Goal: Transaction & Acquisition: Obtain resource

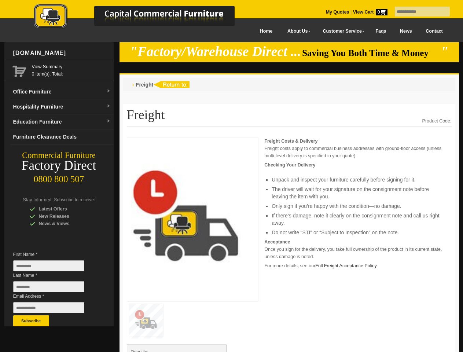
click at [418, 12] on input "text" at bounding box center [422, 12] width 55 height 10
click at [54, 289] on input "Last Name *" at bounding box center [48, 286] width 71 height 11
click at [31, 321] on button "Subscribe" at bounding box center [31, 320] width 36 height 11
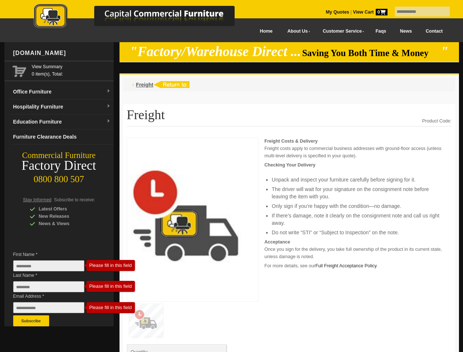
click at [289, 245] on p "Acceptance Once you sign for the delivery, you take full ownership of the produ…" at bounding box center [357, 249] width 187 height 22
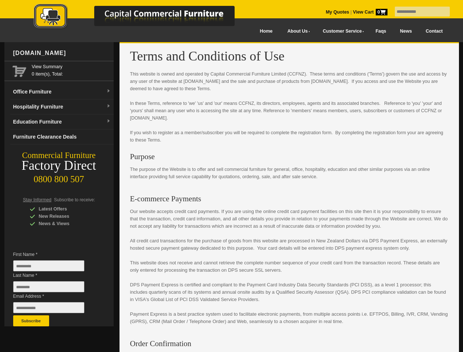
click at [418, 12] on input "text" at bounding box center [422, 12] width 55 height 10
click at [54, 289] on input "Last Name *" at bounding box center [48, 286] width 71 height 11
click at [31, 321] on button "Subscribe" at bounding box center [31, 320] width 36 height 11
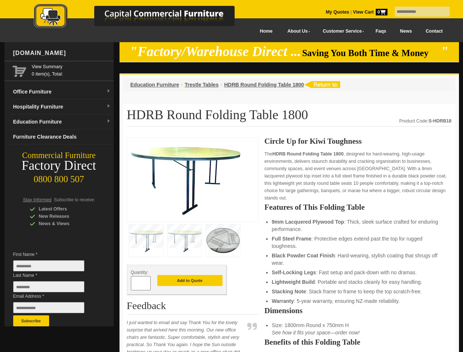
click at [418, 12] on input "text" at bounding box center [422, 12] width 55 height 10
click at [54, 289] on input "Last Name *" at bounding box center [48, 286] width 71 height 11
click at [31, 321] on button "Subscribe" at bounding box center [31, 320] width 36 height 11
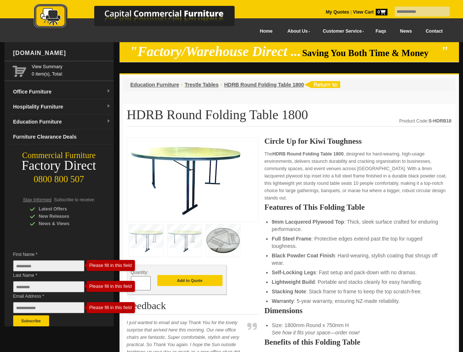
click at [289, 252] on li "Black Powder Coat Finish : Hard-wearing, stylish coating that shrugs off wear." at bounding box center [358, 259] width 172 height 15
click at [190, 281] on button "Add to Quote" at bounding box center [189, 280] width 65 height 11
